Goal: Task Accomplishment & Management: Use online tool/utility

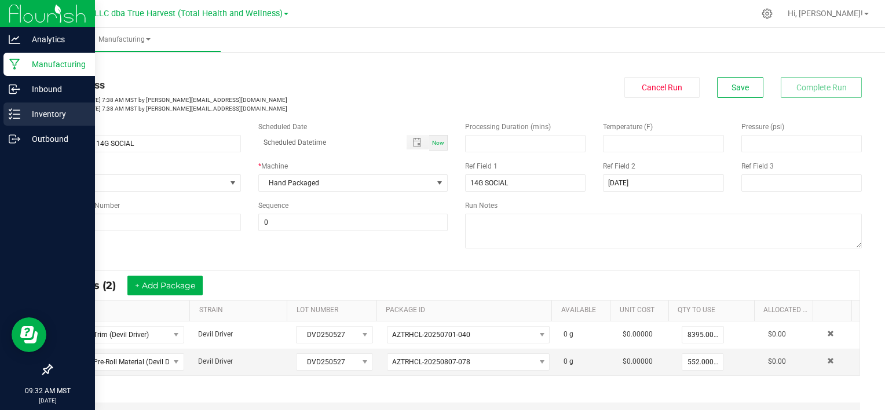
click at [52, 116] on p "Inventory" at bounding box center [55, 114] width 70 height 14
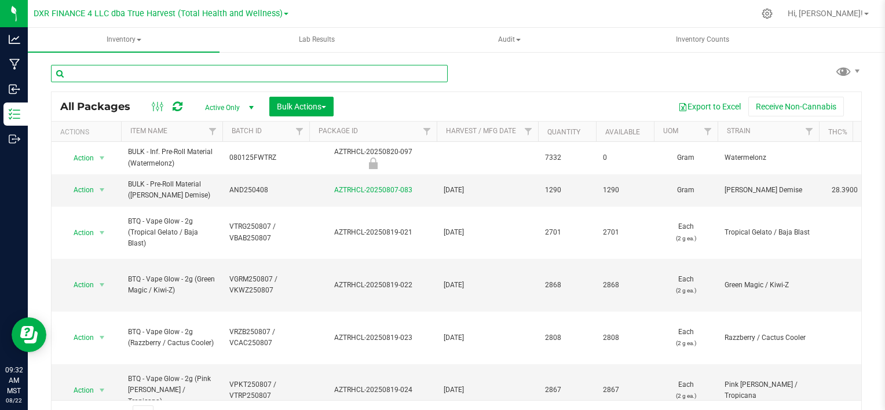
paste input "SCC250710"
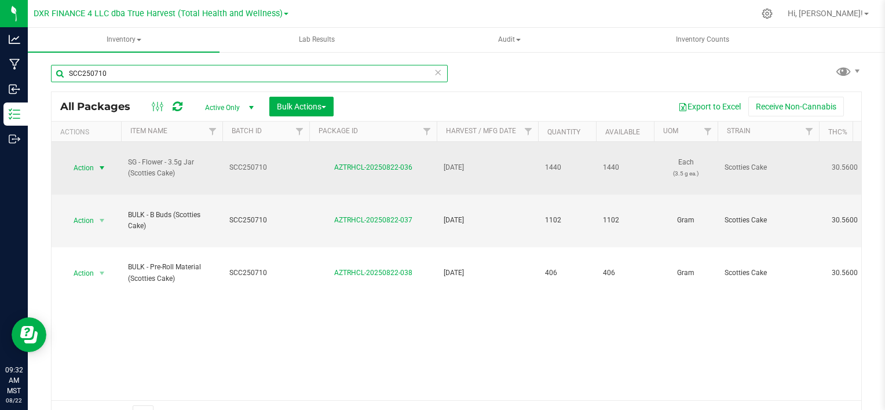
type input "SCC250710"
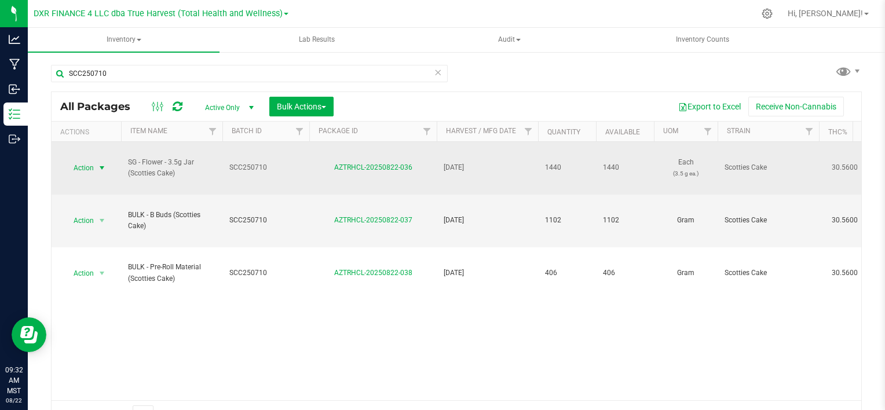
click at [102, 169] on span "select" at bounding box center [101, 167] width 9 height 9
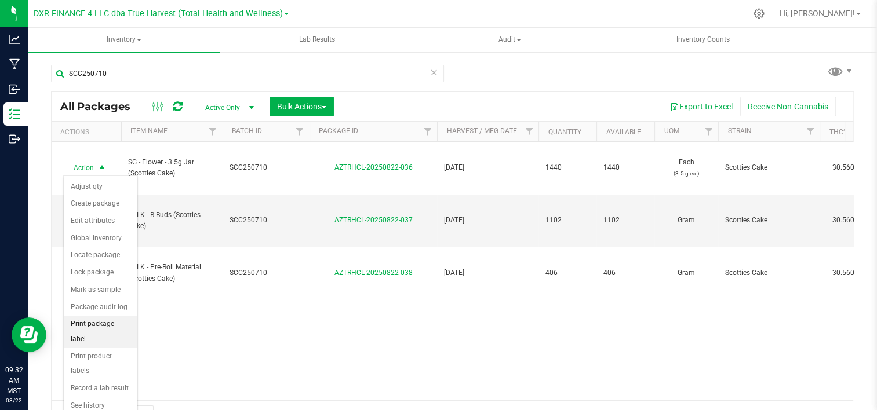
click at [120, 319] on li "Print package label" at bounding box center [101, 332] width 74 height 32
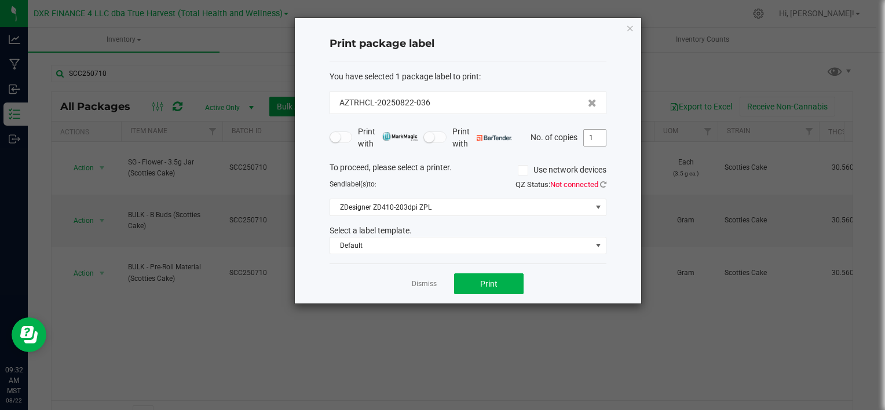
click at [598, 143] on input "1" at bounding box center [595, 138] width 22 height 16
type input "45"
click at [474, 288] on button "Print" at bounding box center [489, 283] width 70 height 21
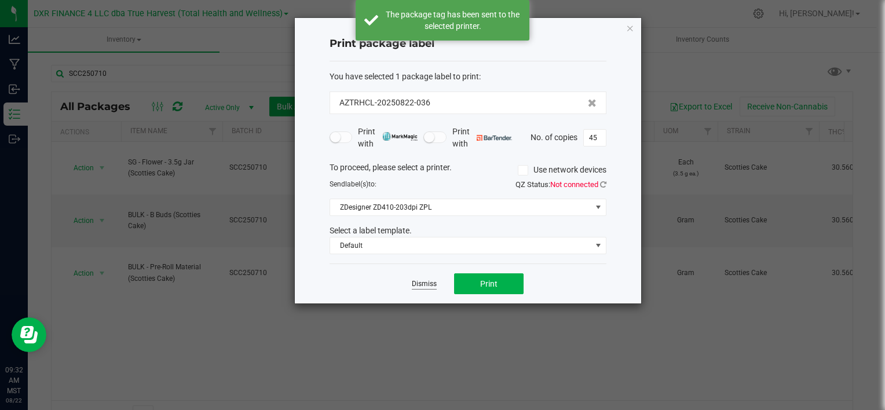
click at [426, 286] on link "Dismiss" at bounding box center [424, 284] width 25 height 10
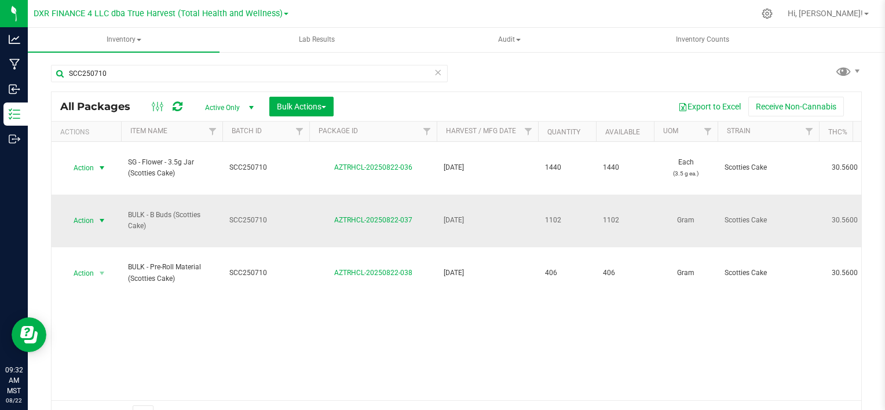
click at [100, 224] on span "select" at bounding box center [101, 220] width 9 height 9
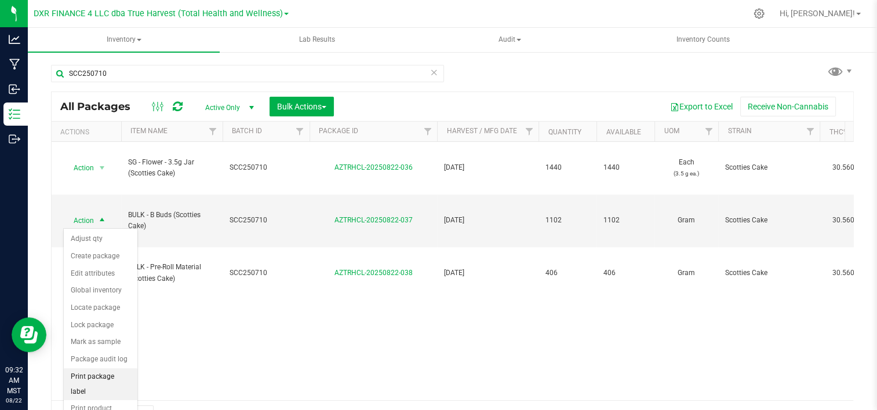
click at [121, 374] on li "Print package label" at bounding box center [101, 385] width 74 height 32
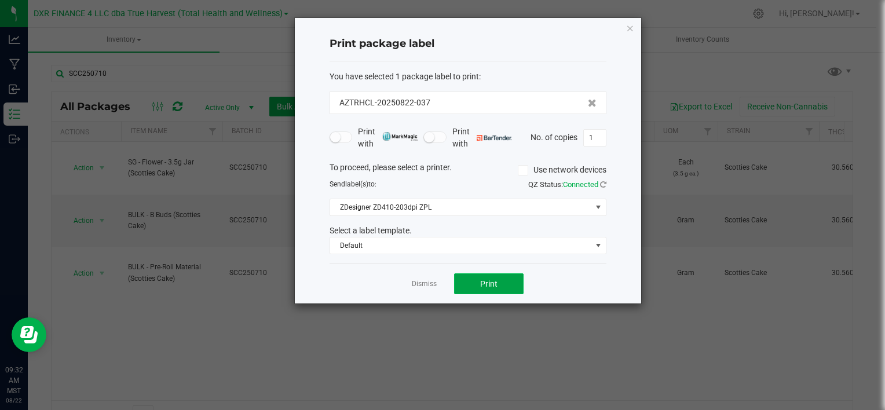
click at [465, 275] on button "Print" at bounding box center [489, 283] width 70 height 21
click at [438, 283] on div at bounding box center [468, 161] width 346 height 286
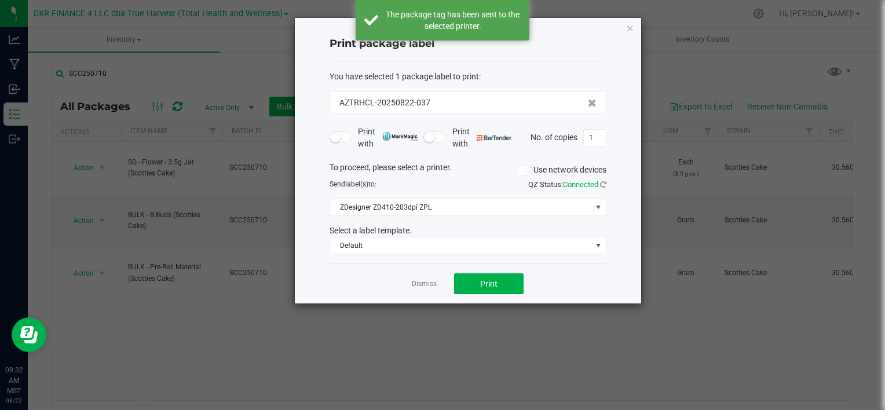
click at [433, 283] on link "Dismiss" at bounding box center [424, 284] width 25 height 10
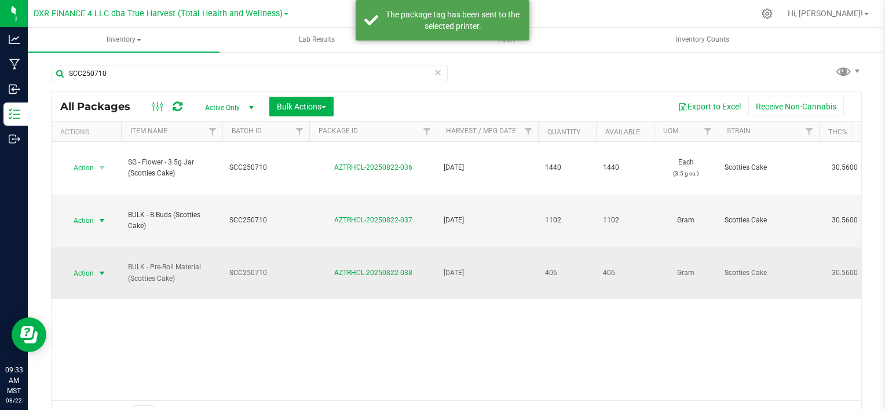
click at [100, 270] on span "select" at bounding box center [101, 273] width 9 height 9
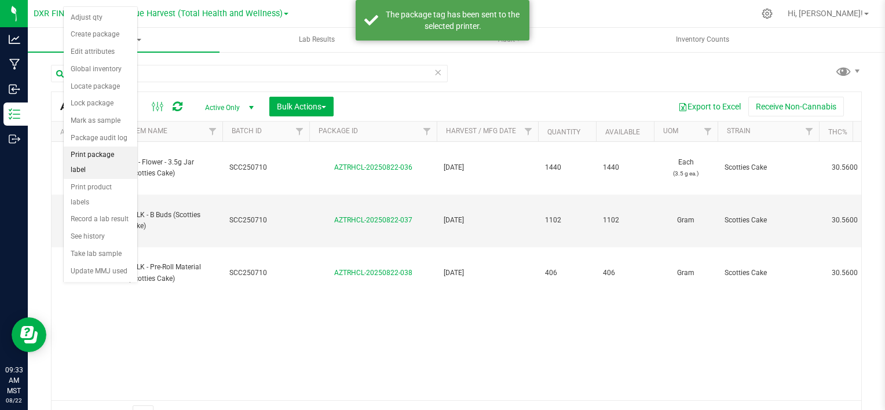
click at [112, 149] on li "Print package label" at bounding box center [101, 163] width 74 height 32
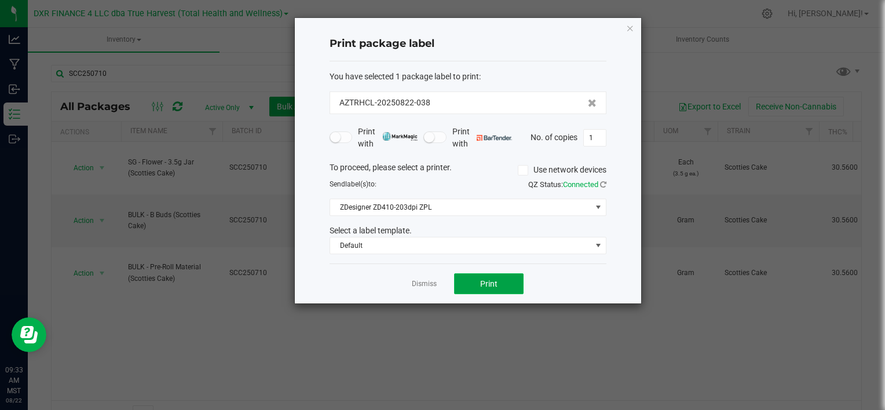
click at [475, 278] on button "Print" at bounding box center [489, 283] width 70 height 21
click at [423, 286] on div at bounding box center [468, 161] width 346 height 286
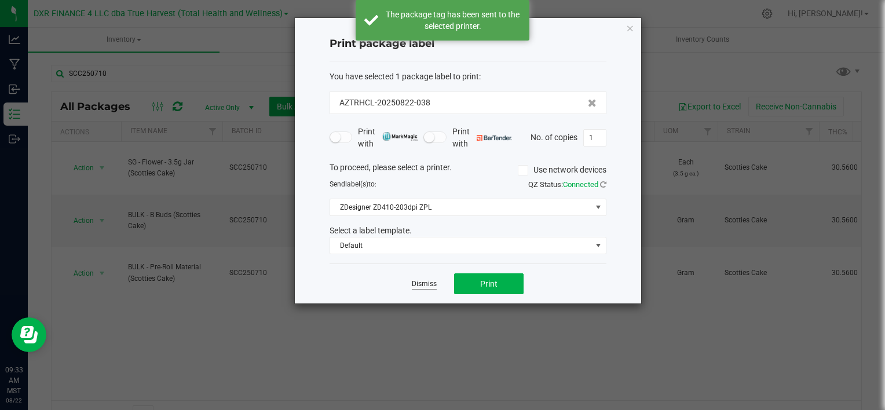
click at [423, 283] on link "Dismiss" at bounding box center [424, 284] width 25 height 10
